Goal: Navigation & Orientation: Find specific page/section

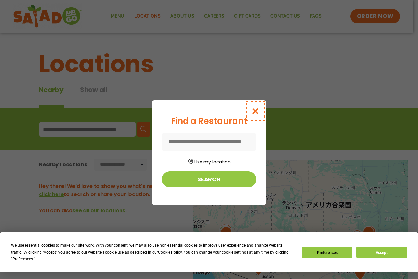
click at [256, 113] on icon "Close modal" at bounding box center [256, 111] width 8 height 7
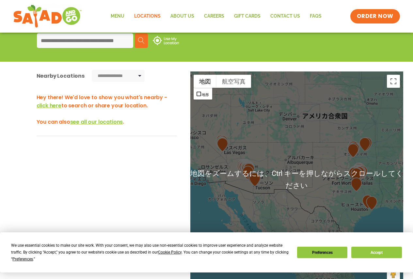
scroll to position [98, 0]
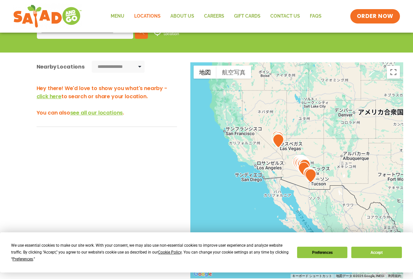
drag, startPoint x: 255, startPoint y: 187, endPoint x: 311, endPoint y: 192, distance: 56.7
click at [311, 192] on div at bounding box center [297, 170] width 213 height 216
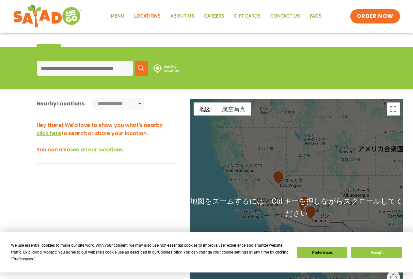
scroll to position [163, 0]
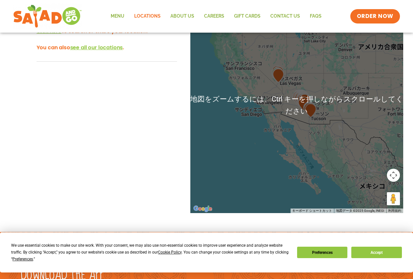
drag, startPoint x: 332, startPoint y: 163, endPoint x: 194, endPoint y: 166, distance: 138.3
click at [194, 166] on div at bounding box center [297, 105] width 213 height 216
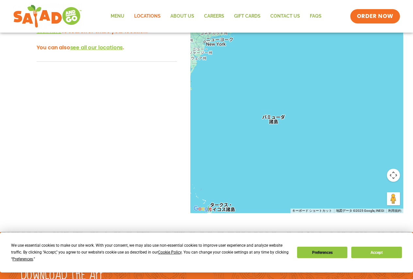
drag, startPoint x: 286, startPoint y: 158, endPoint x: 418, endPoint y: 155, distance: 132.1
click at [413, 156] on html "**********" at bounding box center [206, 85] width 413 height 496
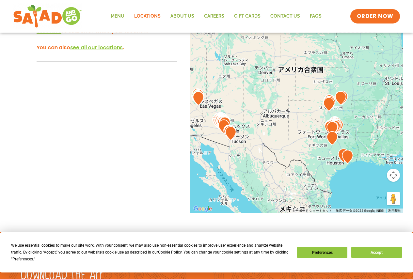
drag, startPoint x: 326, startPoint y: 154, endPoint x: 214, endPoint y: 176, distance: 114.0
click at [214, 176] on div at bounding box center [297, 105] width 213 height 216
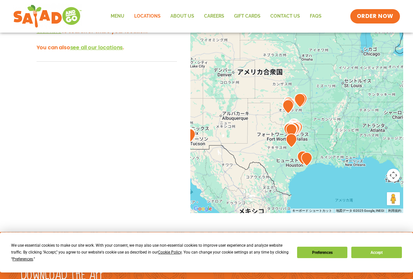
drag, startPoint x: 329, startPoint y: 170, endPoint x: 296, endPoint y: 178, distance: 33.9
click at [296, 178] on div at bounding box center [297, 105] width 213 height 216
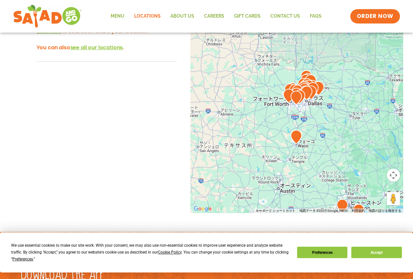
drag, startPoint x: 297, startPoint y: 127, endPoint x: 285, endPoint y: 191, distance: 65.1
click at [285, 191] on div at bounding box center [297, 105] width 213 height 216
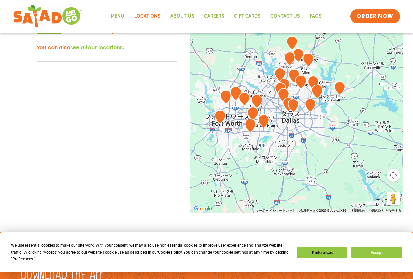
drag, startPoint x: 305, startPoint y: 81, endPoint x: 285, endPoint y: 203, distance: 123.8
click at [285, 203] on div at bounding box center [297, 105] width 213 height 216
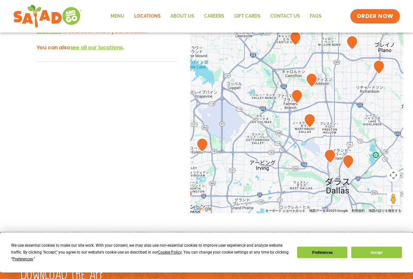
drag, startPoint x: 258, startPoint y: 129, endPoint x: 293, endPoint y: 192, distance: 72.0
click at [293, 192] on div at bounding box center [297, 105] width 213 height 216
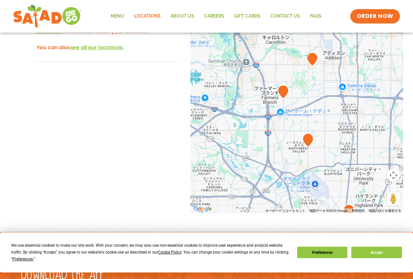
drag, startPoint x: 295, startPoint y: 125, endPoint x: 278, endPoint y: 194, distance: 71.3
click at [278, 194] on div at bounding box center [297, 105] width 213 height 216
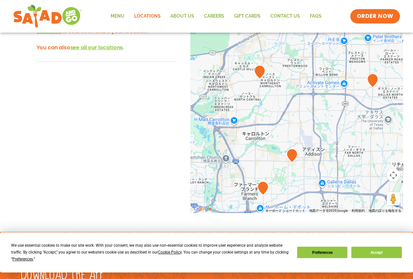
drag, startPoint x: 337, startPoint y: 147, endPoint x: 321, endPoint y: 207, distance: 62.5
click at [321, 207] on div at bounding box center [297, 105] width 213 height 216
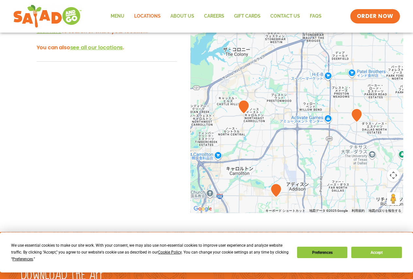
drag, startPoint x: 263, startPoint y: 142, endPoint x: 245, endPoint y: 179, distance: 40.9
click at [245, 179] on div at bounding box center [297, 105] width 213 height 216
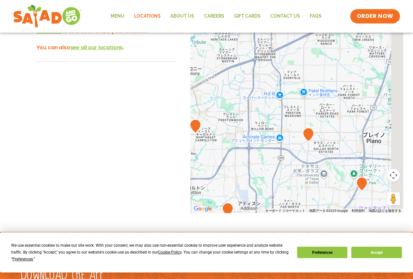
drag, startPoint x: 323, startPoint y: 166, endPoint x: 284, endPoint y: 177, distance: 41.1
click at [284, 177] on div at bounding box center [297, 105] width 213 height 216
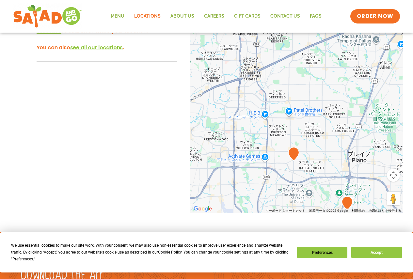
drag, startPoint x: 336, startPoint y: 169, endPoint x: 322, endPoint y: 188, distance: 24.1
click at [322, 188] on div at bounding box center [297, 105] width 213 height 216
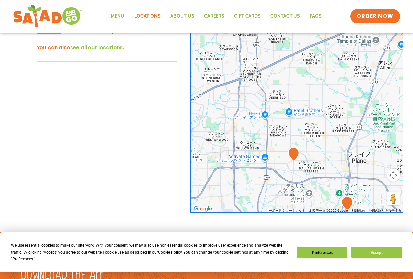
click at [295, 154] on img at bounding box center [293, 154] width 11 height 14
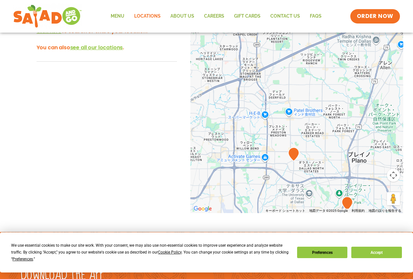
drag, startPoint x: 291, startPoint y: 181, endPoint x: 258, endPoint y: 119, distance: 70.0
click at [258, 119] on div at bounding box center [297, 105] width 213 height 216
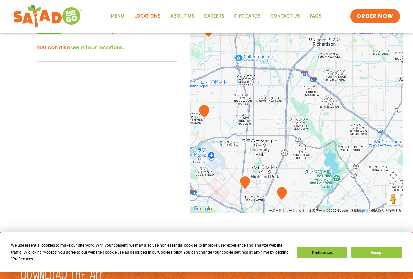
drag, startPoint x: 266, startPoint y: 124, endPoint x: 356, endPoint y: 97, distance: 93.3
click at [356, 97] on div at bounding box center [297, 105] width 213 height 216
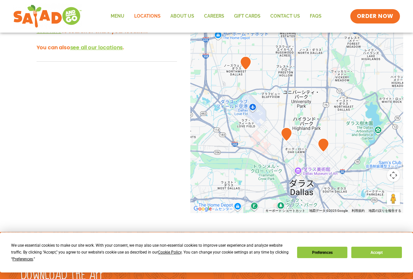
drag, startPoint x: 297, startPoint y: 156, endPoint x: 329, endPoint y: 122, distance: 46.3
click at [329, 122] on div at bounding box center [297, 105] width 213 height 216
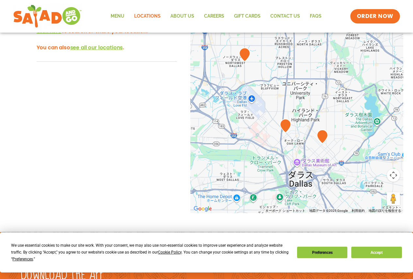
click at [286, 125] on img at bounding box center [285, 126] width 11 height 14
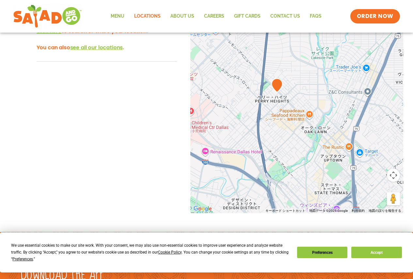
drag, startPoint x: 320, startPoint y: 138, endPoint x: 254, endPoint y: 119, distance: 68.5
click at [254, 119] on div at bounding box center [297, 105] width 213 height 216
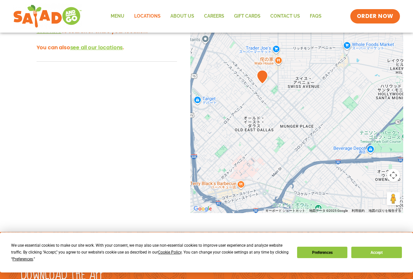
drag, startPoint x: 291, startPoint y: 131, endPoint x: 305, endPoint y: 145, distance: 19.4
click at [305, 145] on div at bounding box center [297, 105] width 213 height 216
